Goal: Information Seeking & Learning: Learn about a topic

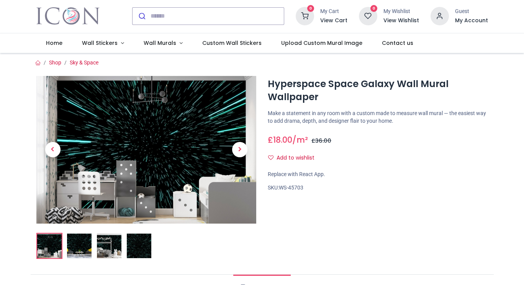
scroll to position [19, 0]
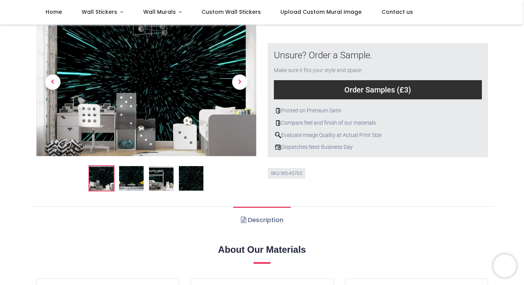
scroll to position [280, 0]
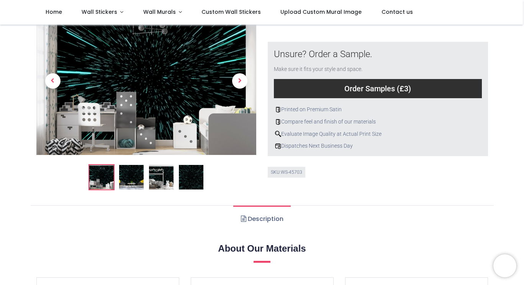
click at [130, 173] on img at bounding box center [131, 176] width 25 height 25
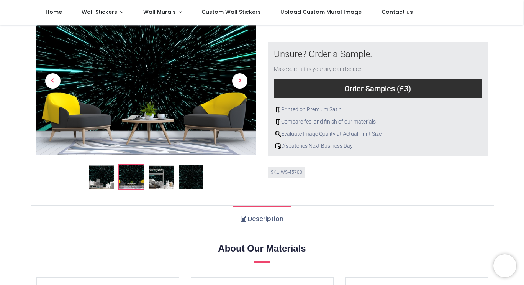
click at [167, 176] on img at bounding box center [161, 176] width 25 height 25
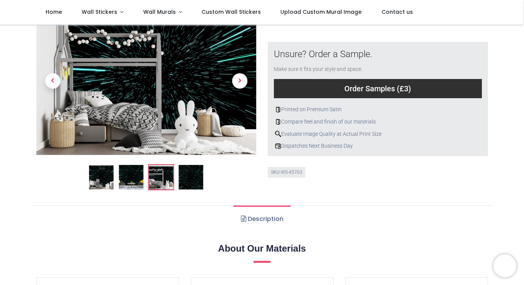
click at [187, 167] on img at bounding box center [191, 176] width 25 height 25
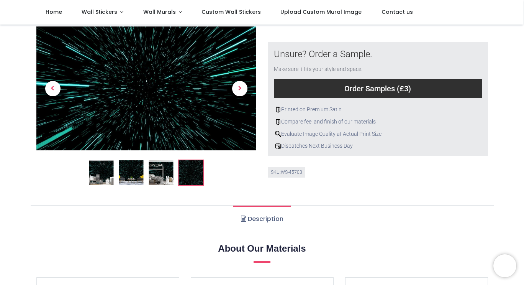
click at [397, 89] on div "Order Samples (£3)" at bounding box center [378, 88] width 208 height 19
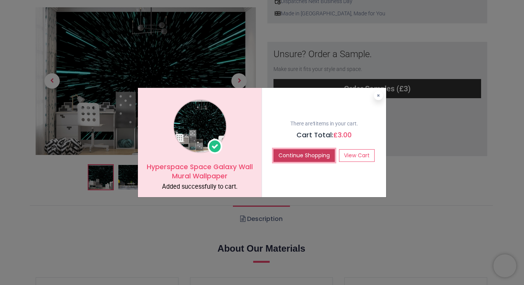
click at [301, 160] on button "Continue Shopping" at bounding box center [304, 155] width 61 height 13
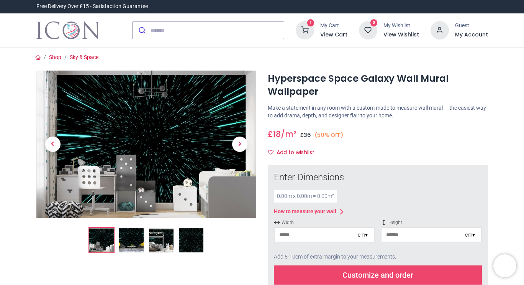
click at [317, 212] on div "How to measure your wall" at bounding box center [305, 212] width 62 height 8
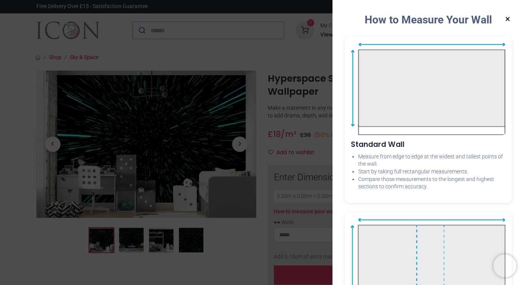
click at [509, 20] on button "×" at bounding box center [508, 19] width 10 height 14
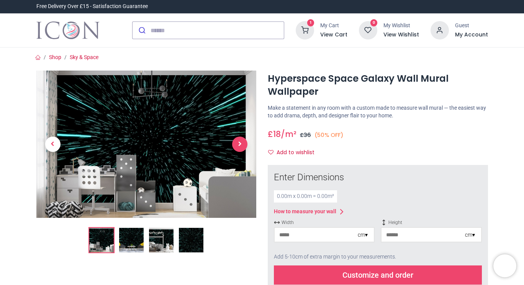
click at [239, 144] on span "Next" at bounding box center [239, 143] width 15 height 15
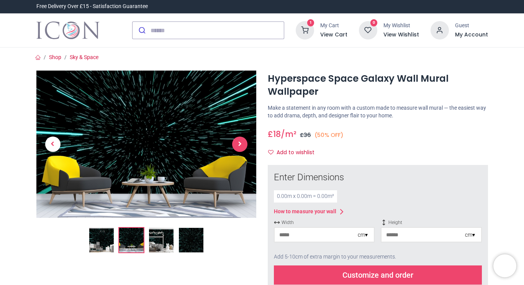
click at [240, 146] on span "Next" at bounding box center [239, 143] width 15 height 15
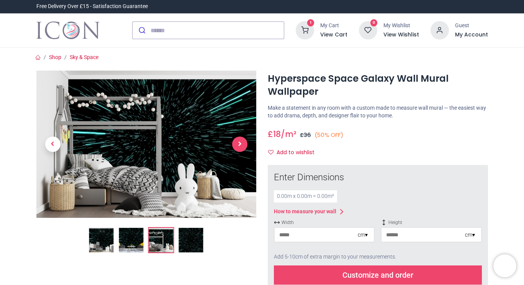
click at [239, 144] on span "Next" at bounding box center [239, 143] width 15 height 15
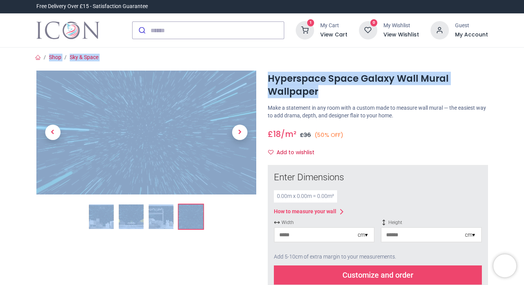
drag, startPoint x: 523, startPoint y: 43, endPoint x: 523, endPoint y: 97, distance: 54.4
click at [523, 97] on div "Login • Register Home Wall Stickers" at bounding box center [262, 142] width 524 height 285
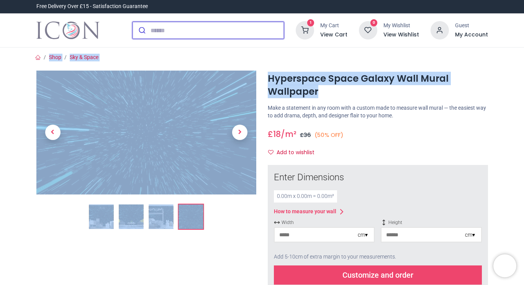
click at [216, 30] on input "search" at bounding box center [217, 30] width 133 height 17
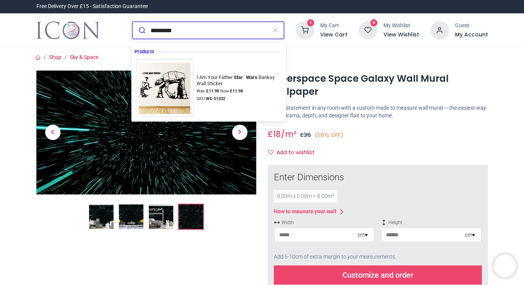
type input "*********"
click at [133, 22] on button "submit" at bounding box center [142, 30] width 18 height 17
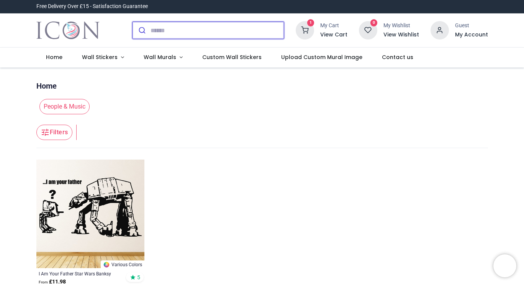
click at [174, 32] on input "search" at bounding box center [217, 30] width 133 height 17
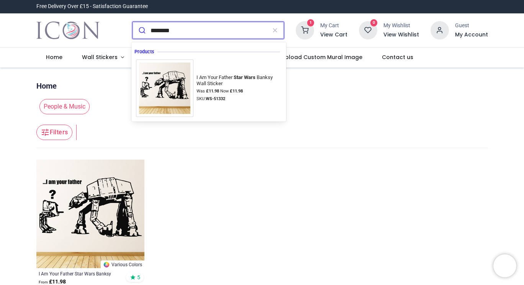
type input "********"
click at [133, 22] on button "submit" at bounding box center [142, 30] width 18 height 17
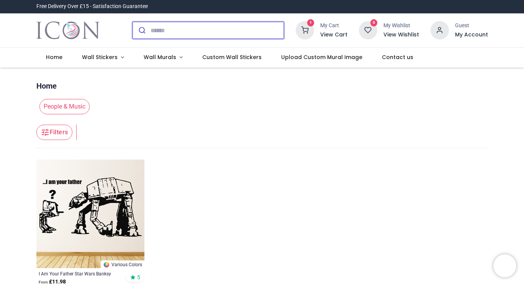
click at [179, 31] on input "search" at bounding box center [217, 30] width 133 height 17
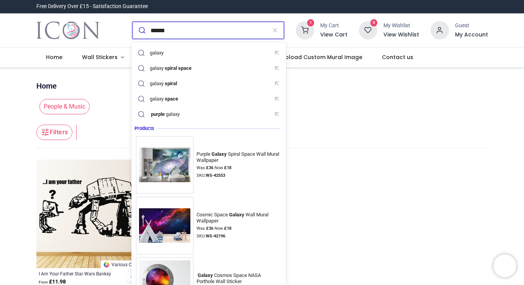
type input "******"
click at [133, 22] on button "submit" at bounding box center [142, 30] width 18 height 17
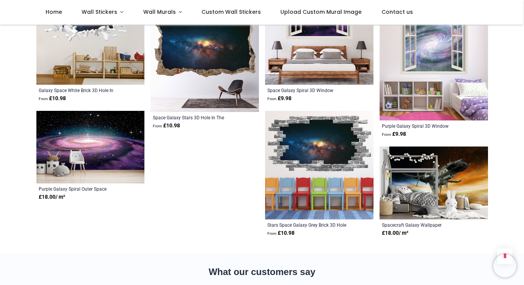
scroll to position [775, 0]
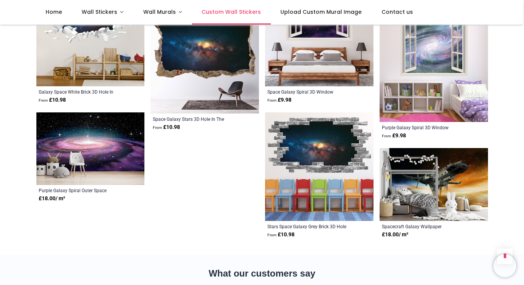
click at [234, 14] on span "Custom Wall Stickers" at bounding box center [231, 12] width 59 height 8
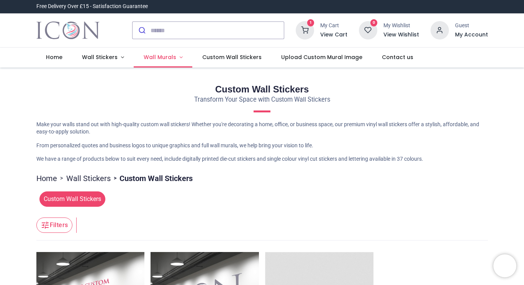
click at [159, 59] on span "Wall Murals" at bounding box center [160, 57] width 33 height 8
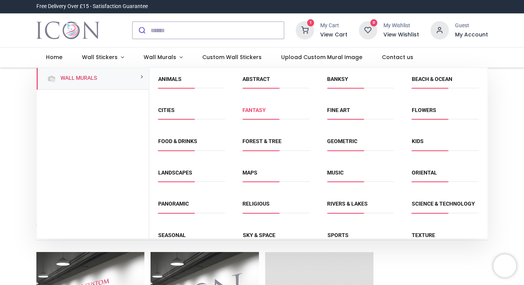
click at [259, 112] on link "Fantasy" at bounding box center [254, 110] width 23 height 6
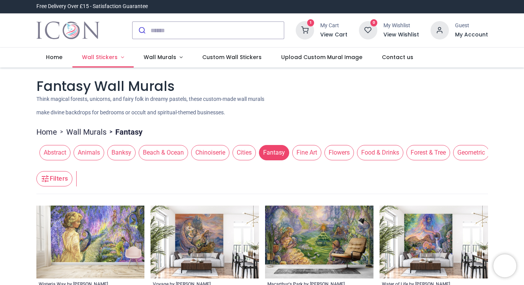
click at [104, 60] on span "Wall Stickers" at bounding box center [100, 57] width 36 height 8
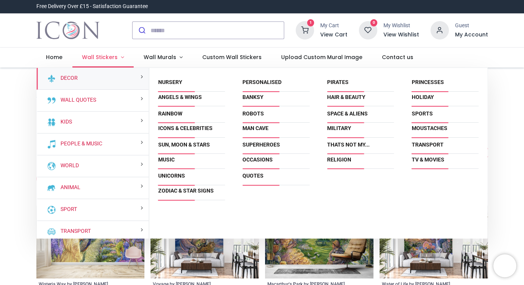
scroll to position [494, 0]
click at [351, 118] on div "Military" at bounding box center [360, 132] width 85 height 31
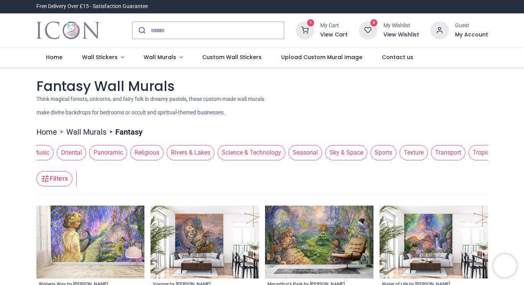
scroll to position [0, 558]
click at [340, 158] on span "Sky & Space" at bounding box center [346, 152] width 42 height 15
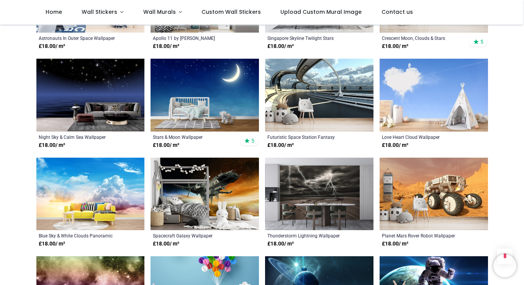
scroll to position [1193, 0]
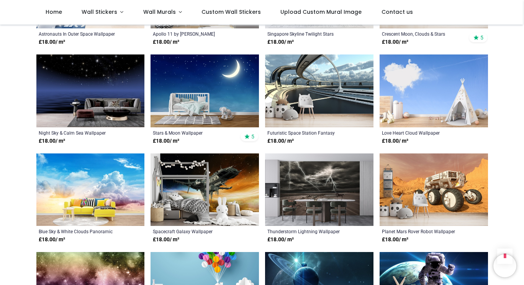
click at [110, 82] on img at bounding box center [90, 90] width 108 height 72
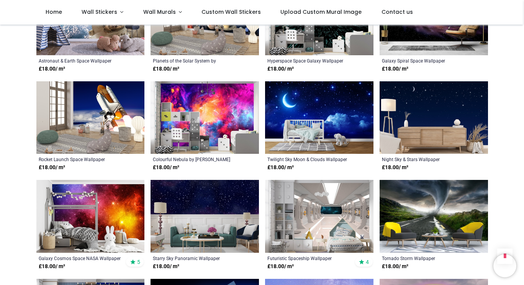
scroll to position [572, 0]
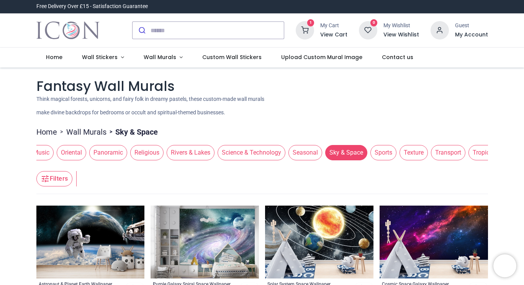
click at [370, 154] on span "Sports" at bounding box center [383, 152] width 26 height 15
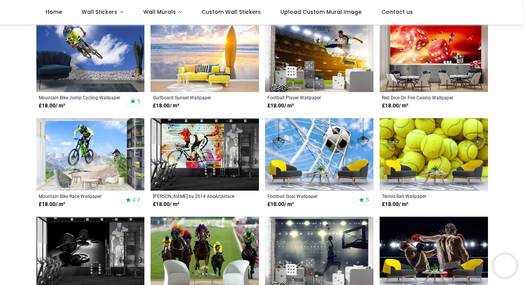
scroll to position [166, 0]
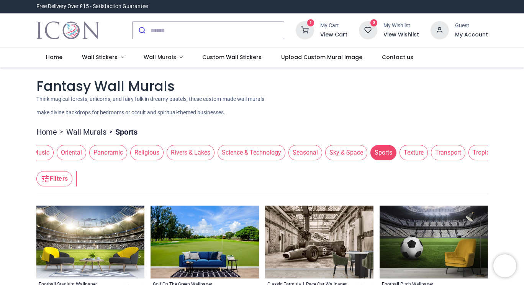
click at [247, 155] on span "Science & Technology" at bounding box center [252, 152] width 68 height 15
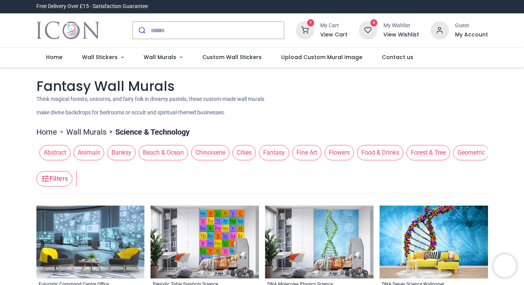
click at [275, 152] on span "Fantasy" at bounding box center [274, 152] width 30 height 15
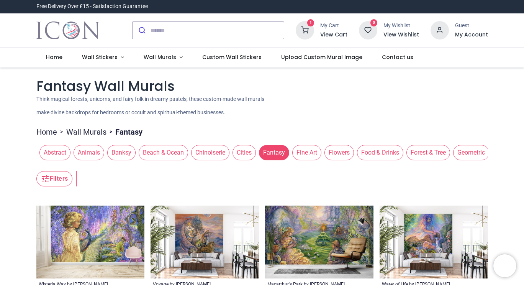
click at [54, 156] on span "Abstract" at bounding box center [54, 152] width 31 height 15
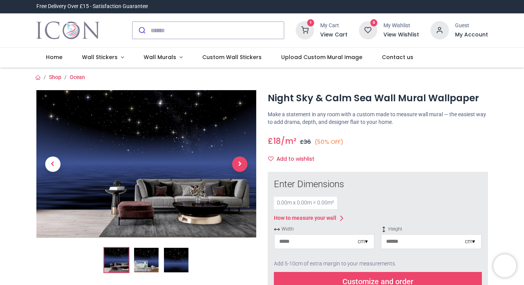
click at [239, 164] on span "Next" at bounding box center [239, 163] width 15 height 15
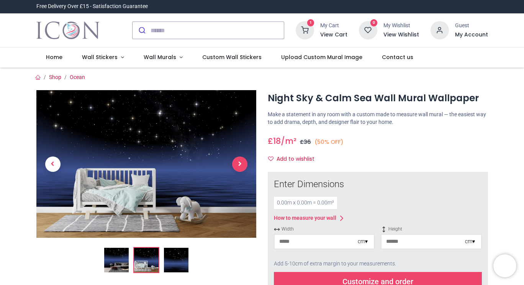
click at [241, 166] on span "Next" at bounding box center [239, 163] width 15 height 15
